Goal: Complete application form: Complete application form

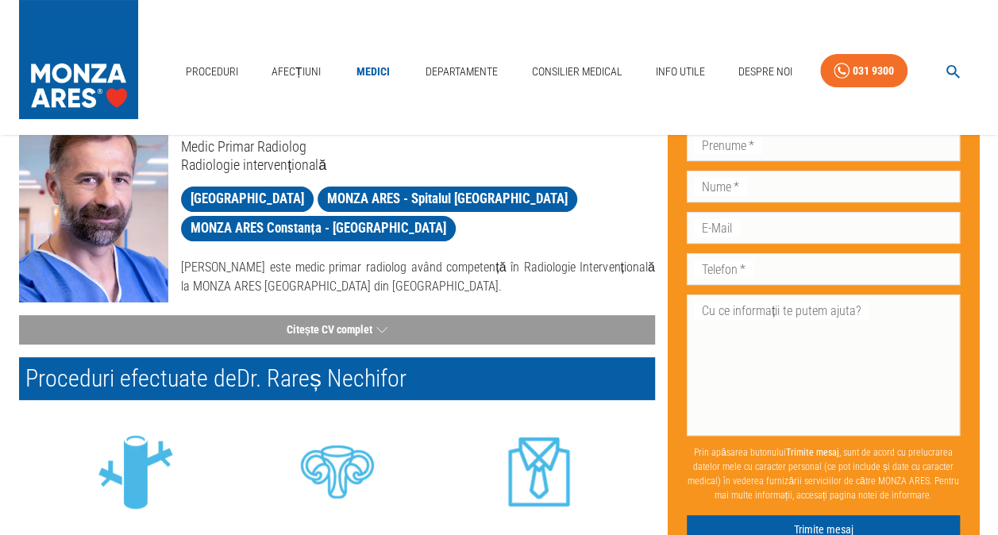
scroll to position [95, 0]
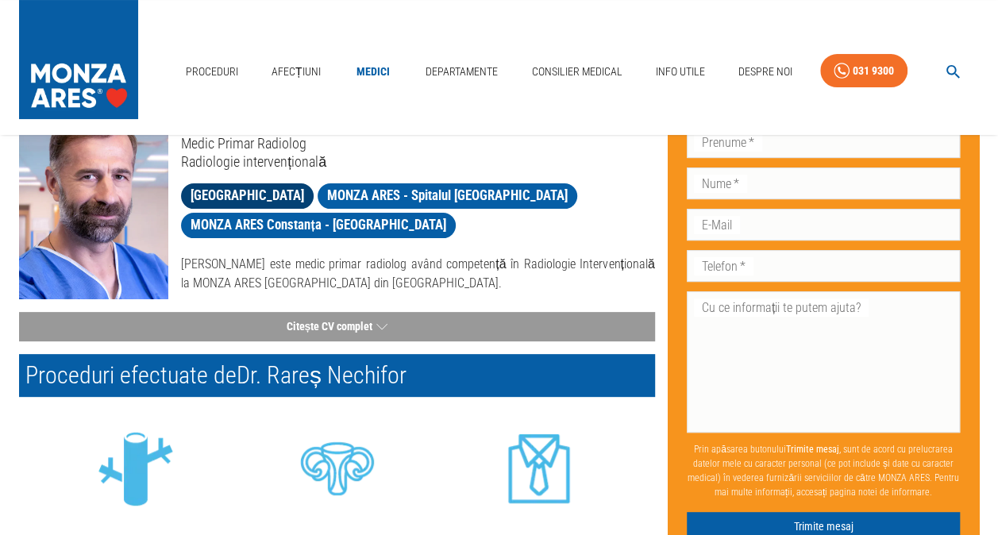
click at [280, 190] on span "[GEOGRAPHIC_DATA]" at bounding box center [247, 196] width 133 height 20
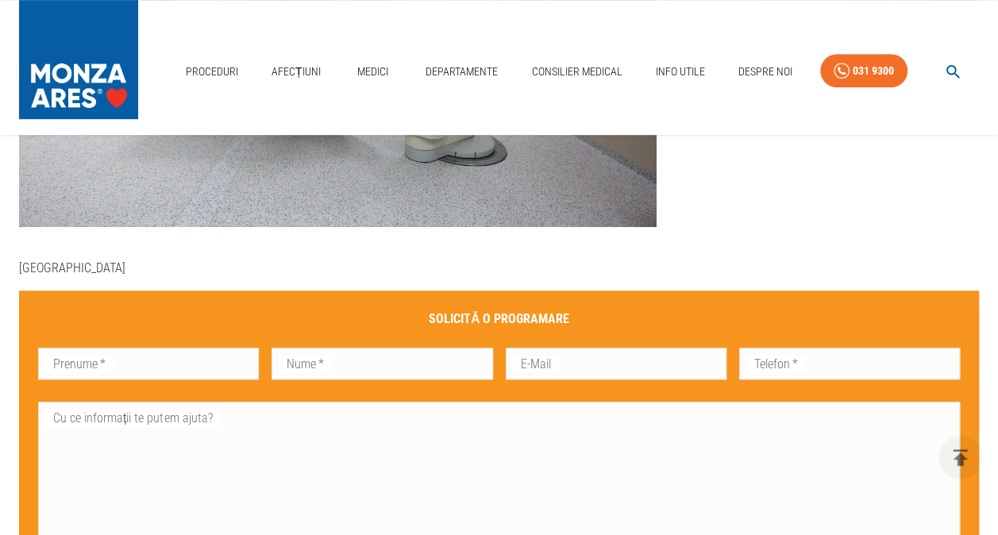
scroll to position [456, 0]
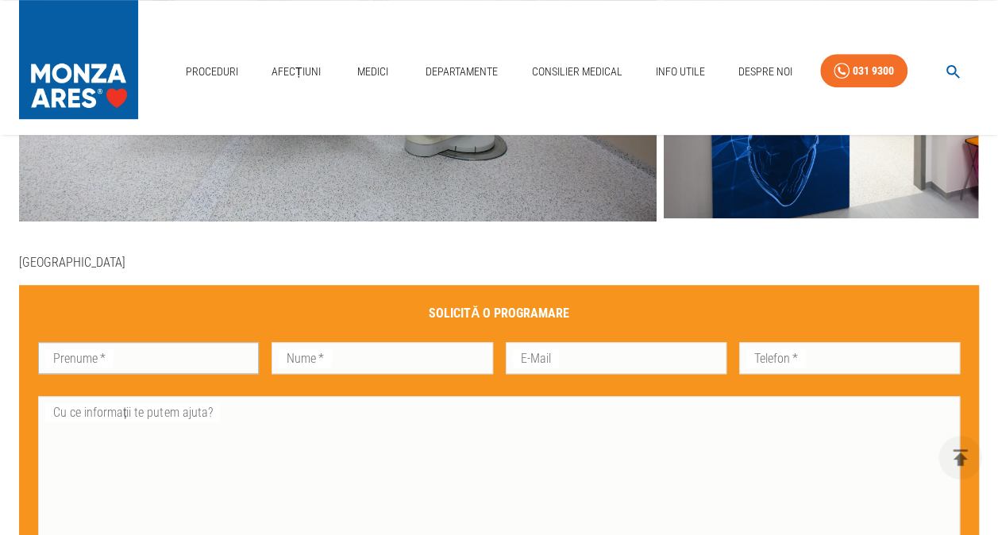
click at [163, 357] on input "Prenume   *" at bounding box center [148, 358] width 221 height 32
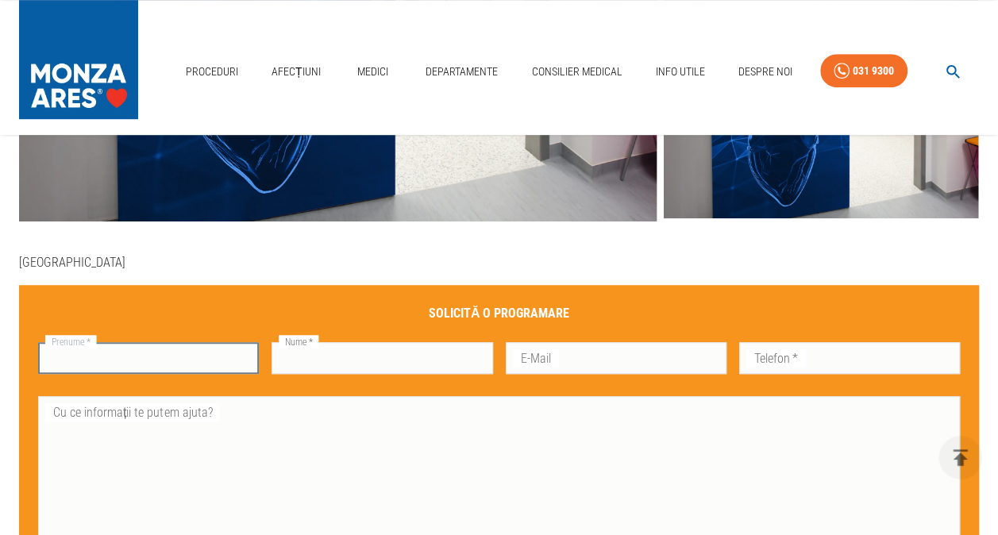
type input "Alina"
type input "[PERSON_NAME]"
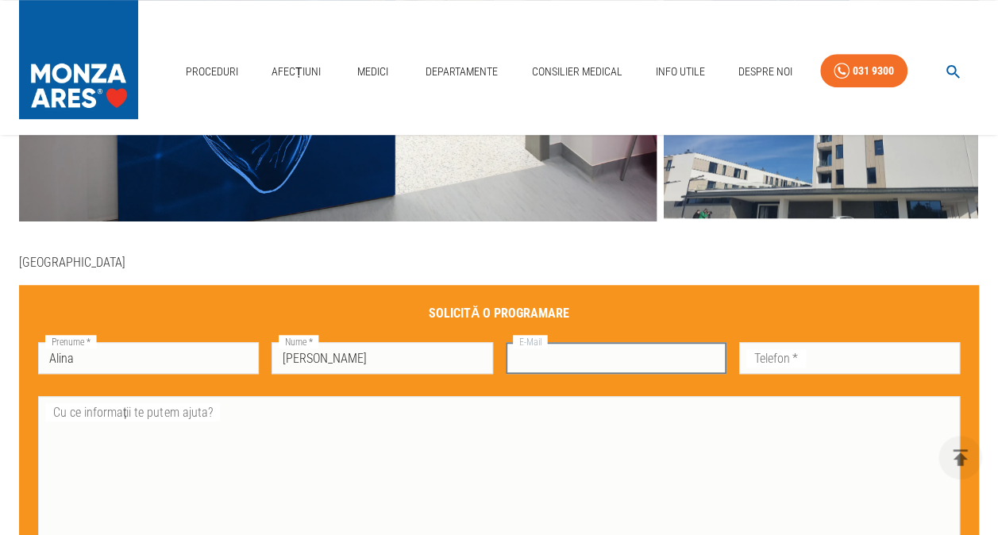
click at [590, 357] on input "E-Mail" at bounding box center [616, 358] width 221 height 32
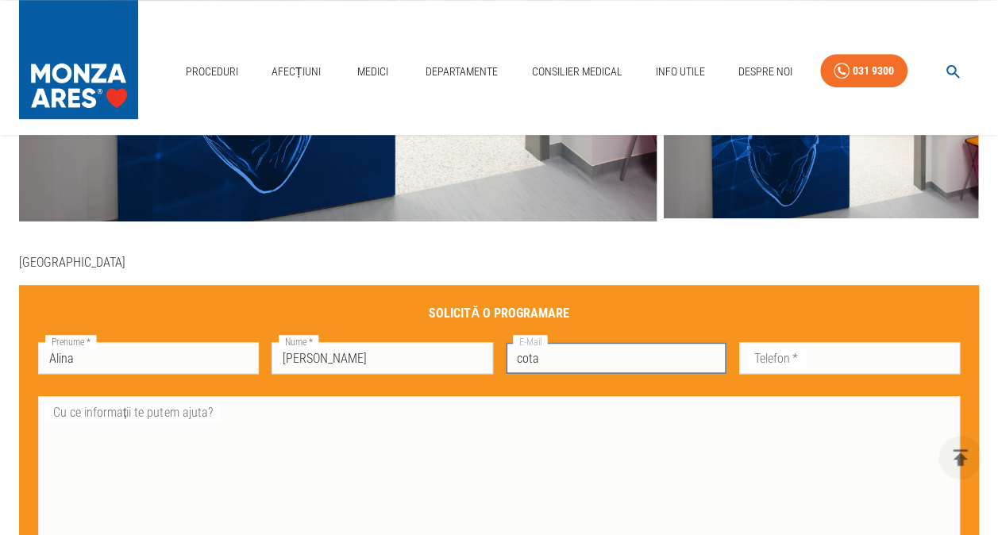
type input "[EMAIL_ADDRESS][DOMAIN_NAME]"
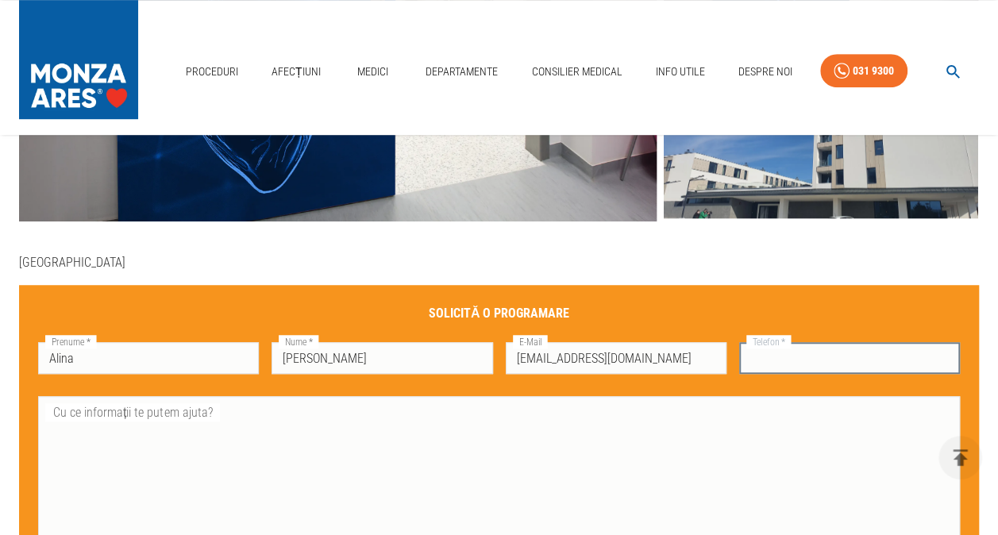
click at [812, 356] on input "Telefon   *" at bounding box center [849, 358] width 221 height 32
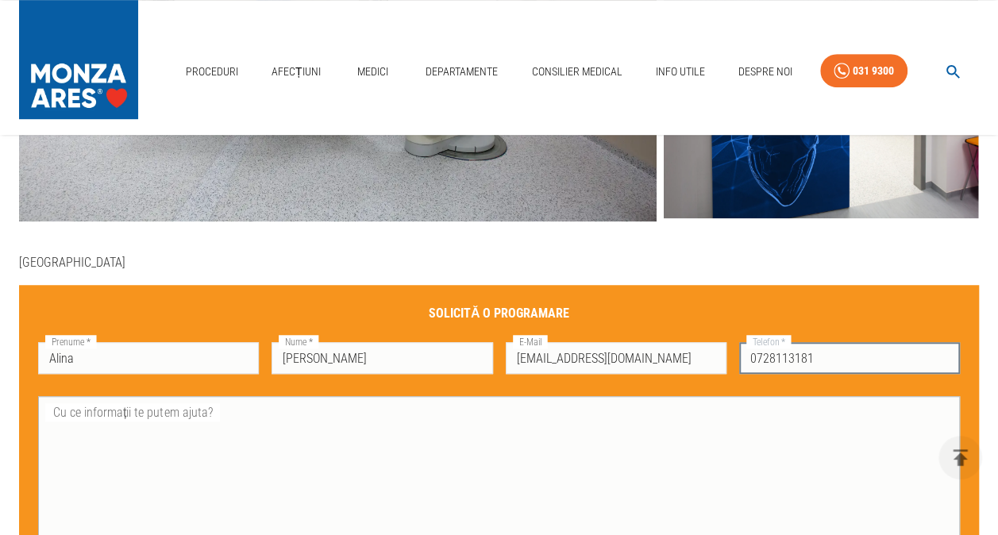
type input "0728113181"
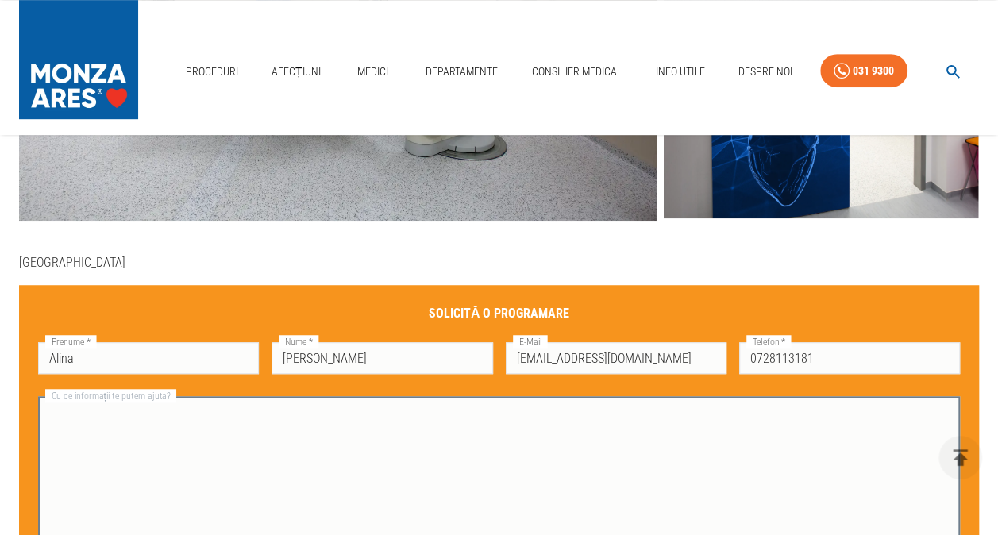
click at [475, 430] on textarea "Cu ce informații te putem ajuta?" at bounding box center [498, 467] width 899 height 128
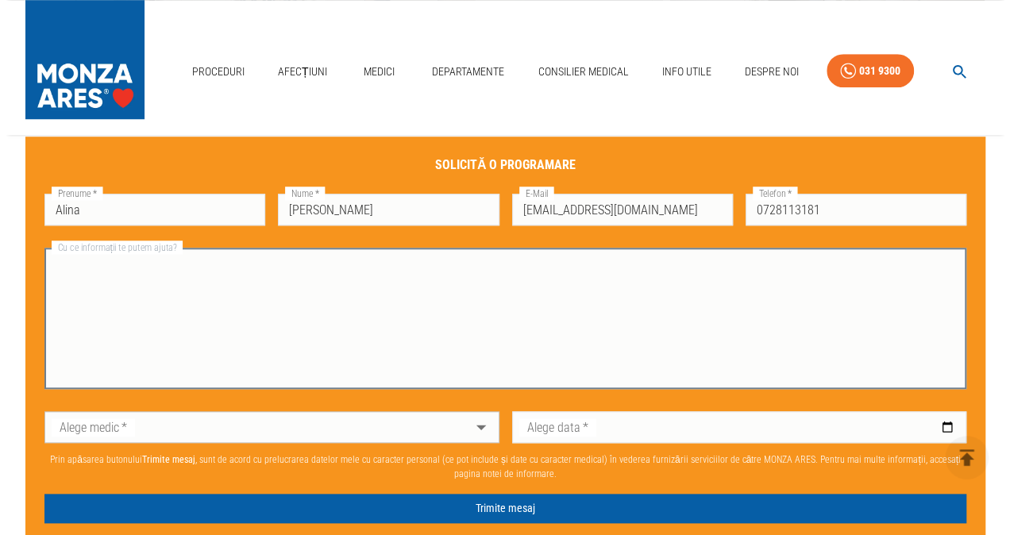
scroll to position [611, 0]
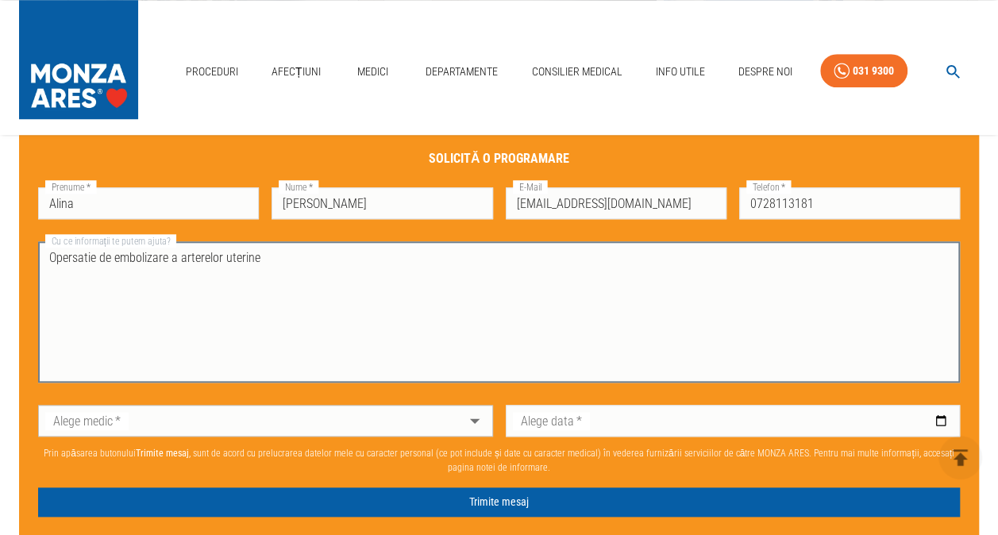
click at [94, 257] on textarea "Opersatie de embolizare a arterelor uterine" at bounding box center [498, 312] width 899 height 128
drag, startPoint x: 118, startPoint y: 259, endPoint x: 29, endPoint y: 265, distance: 89.9
click at [29, 265] on div "Cu ce informații te putem ajuta? Opersatie de embolizare a arterelor uterine x …" at bounding box center [492, 303] width 934 height 163
type textarea "Embolizare a arterelor uterine"
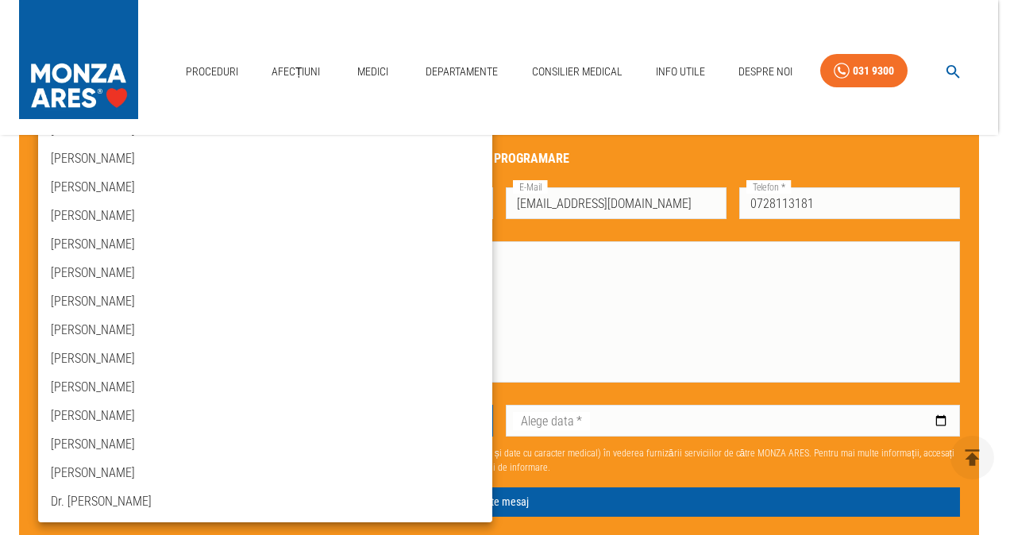
scroll to position [0, 0]
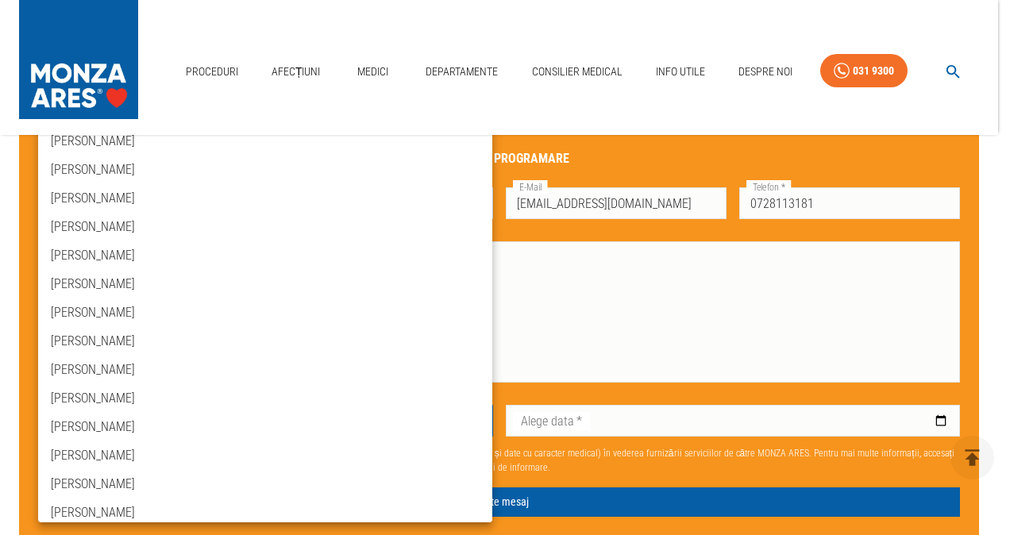
click at [629, 306] on div at bounding box center [505, 267] width 1010 height 535
click at [383, 67] on link "Medici" at bounding box center [373, 72] width 51 height 33
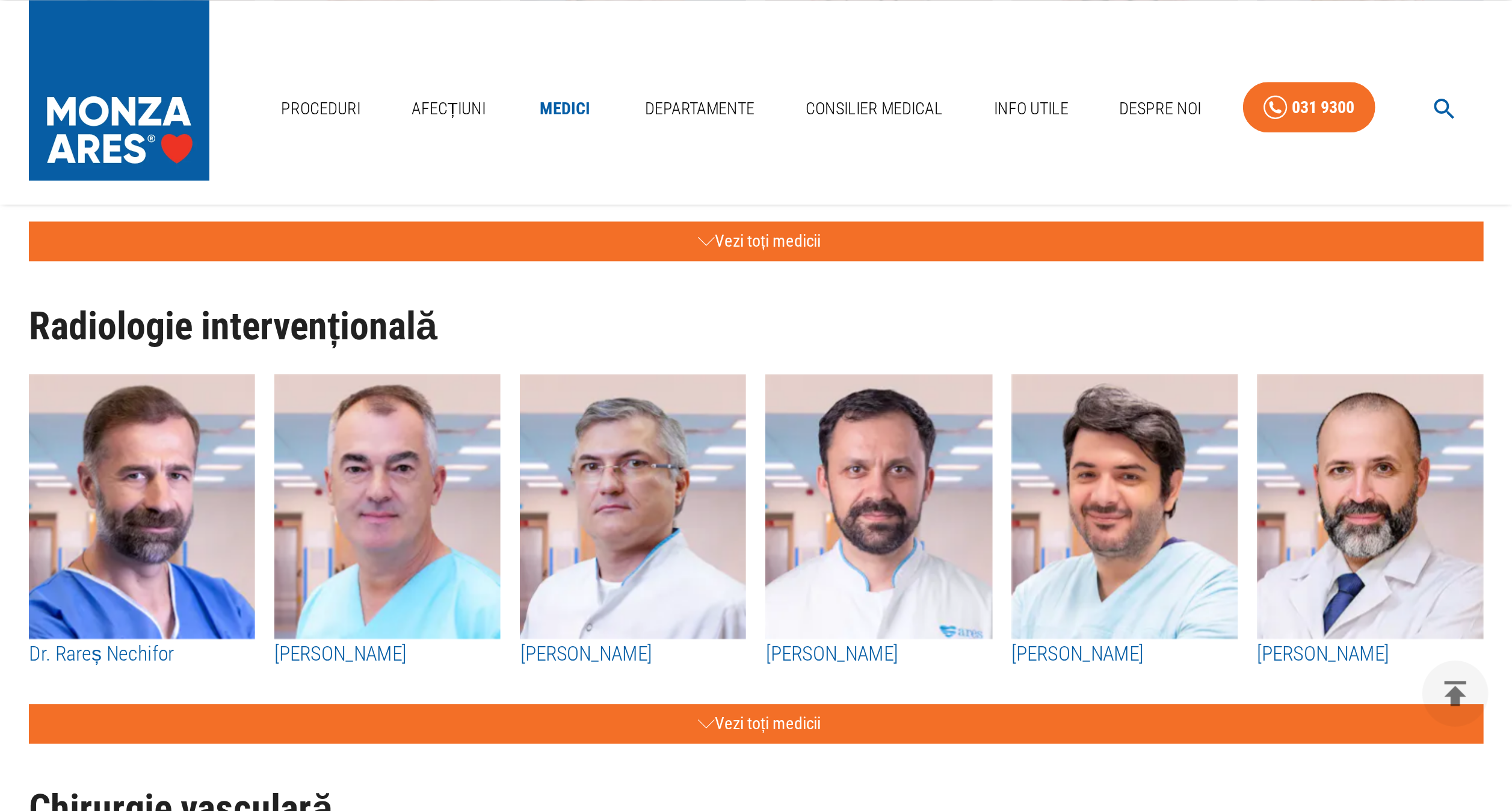
scroll to position [1492, 0]
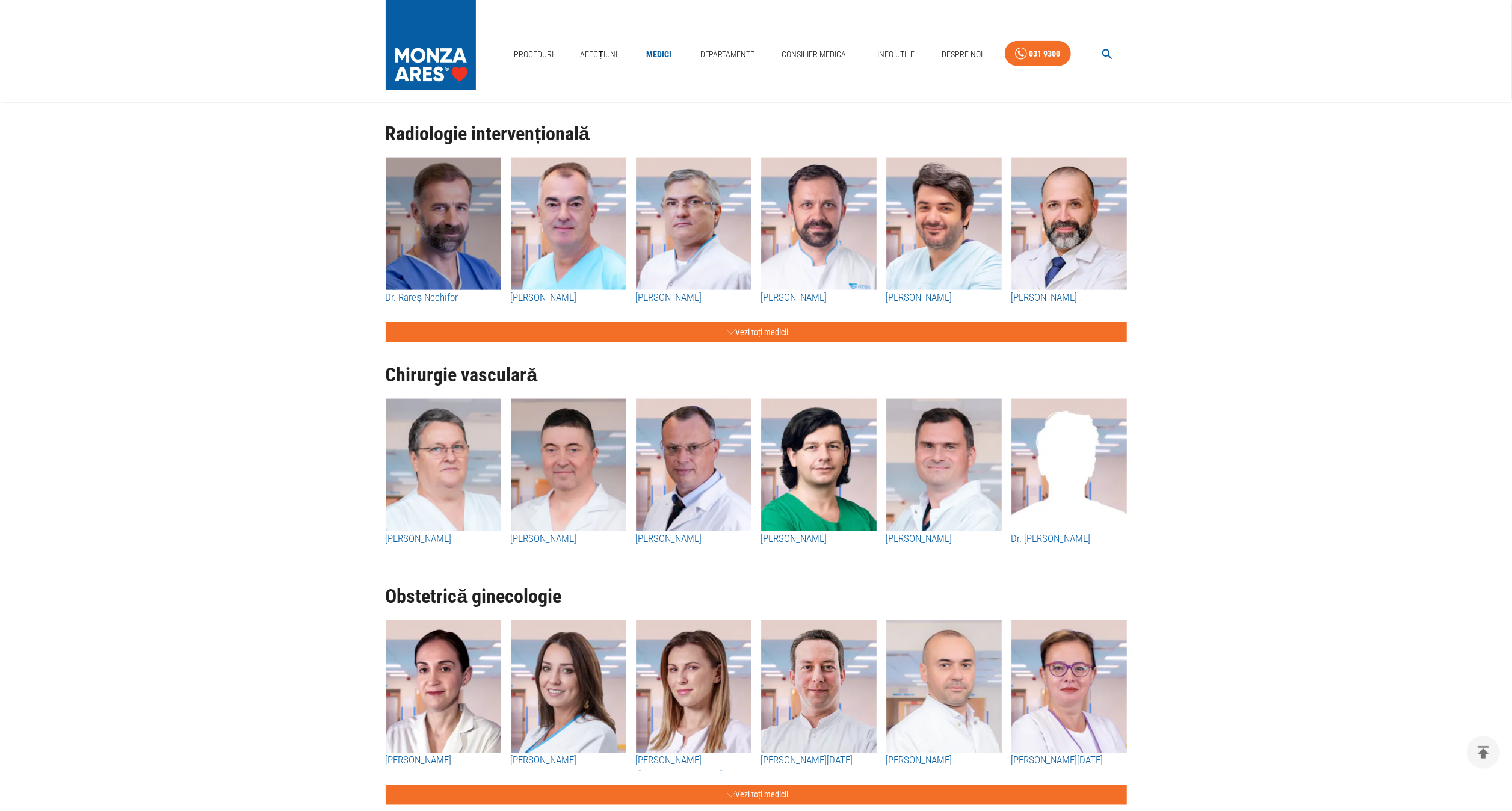
click at [461, 255] on img "button" at bounding box center [444, 224] width 115 height 133
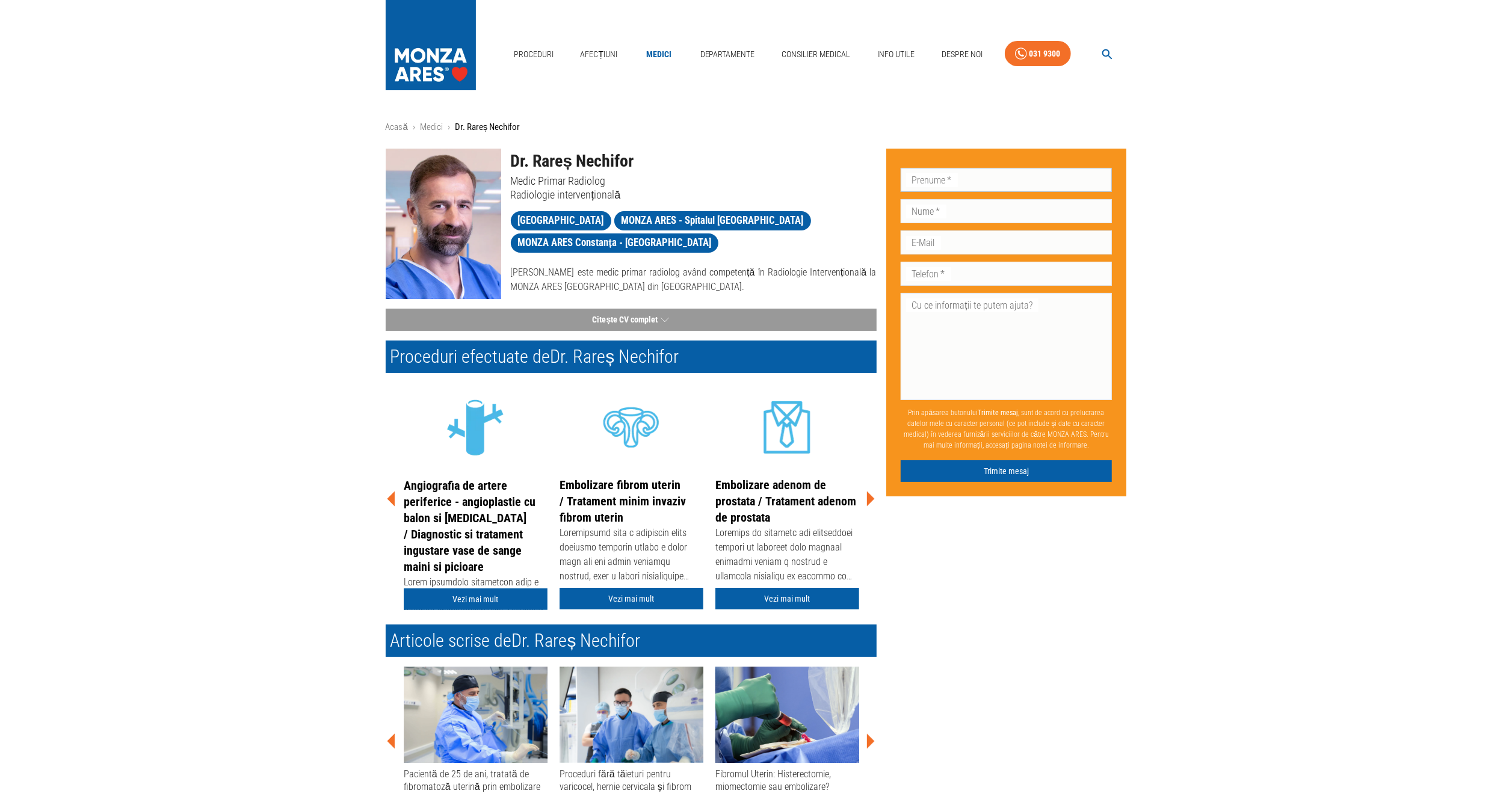
click at [756, 182] on input "Prenume   *" at bounding box center [1006, 180] width 212 height 24
type input "Alina"
type input "[PERSON_NAME]"
type input "[EMAIL_ADDRESS][DOMAIN_NAME]"
type input "0728113181"
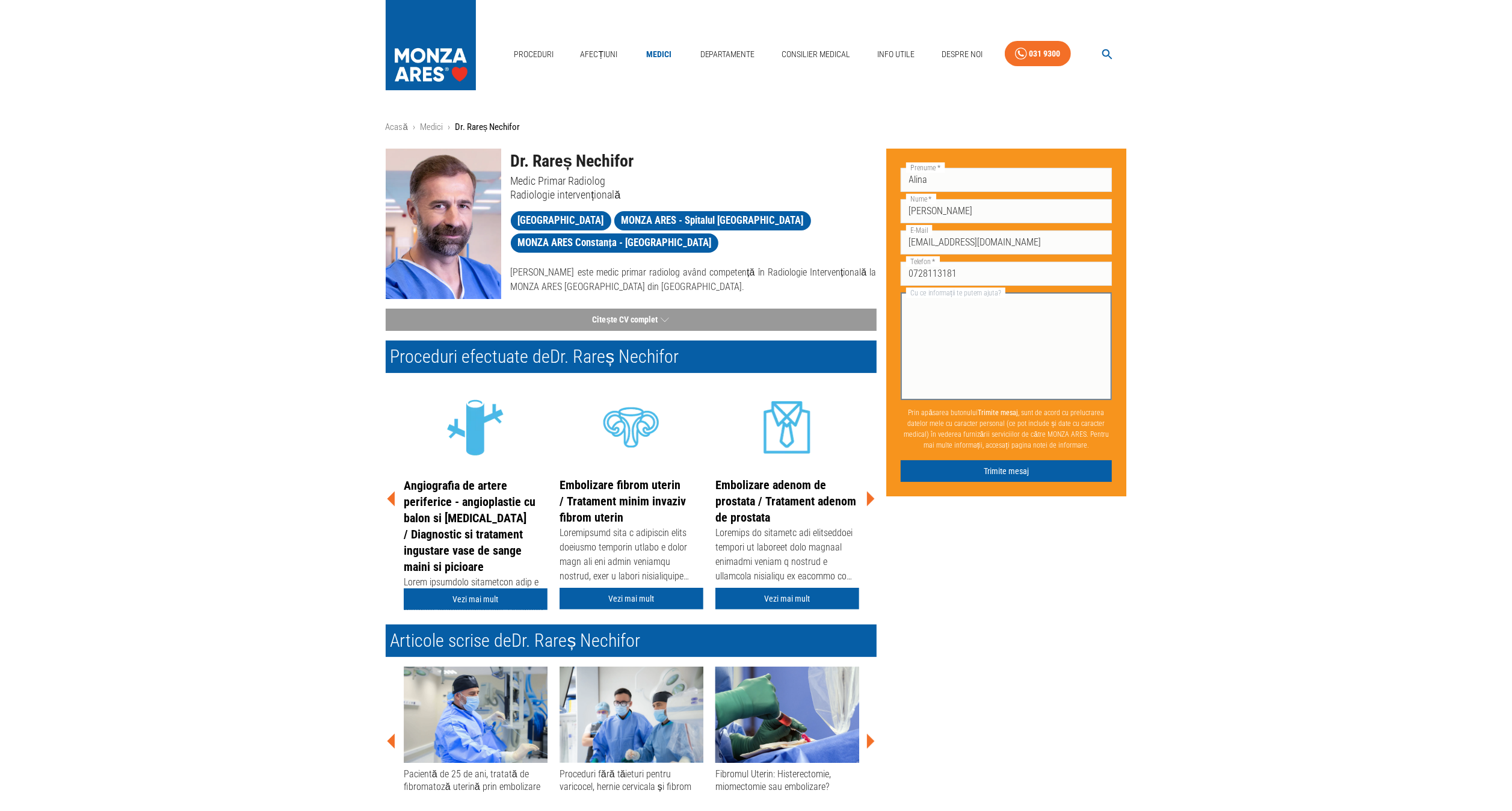
click at [756, 328] on textarea "Cu ce informații te putem ajuta?" at bounding box center [1006, 346] width 195 height 97
type textarea "Buna ziua, Sunt interesata de o programare la [PERSON_NAME] pentru efectuarea p…"
click at [756, 405] on button "Trimite mesaj" at bounding box center [1006, 471] width 212 height 22
